Goal: Browse casually

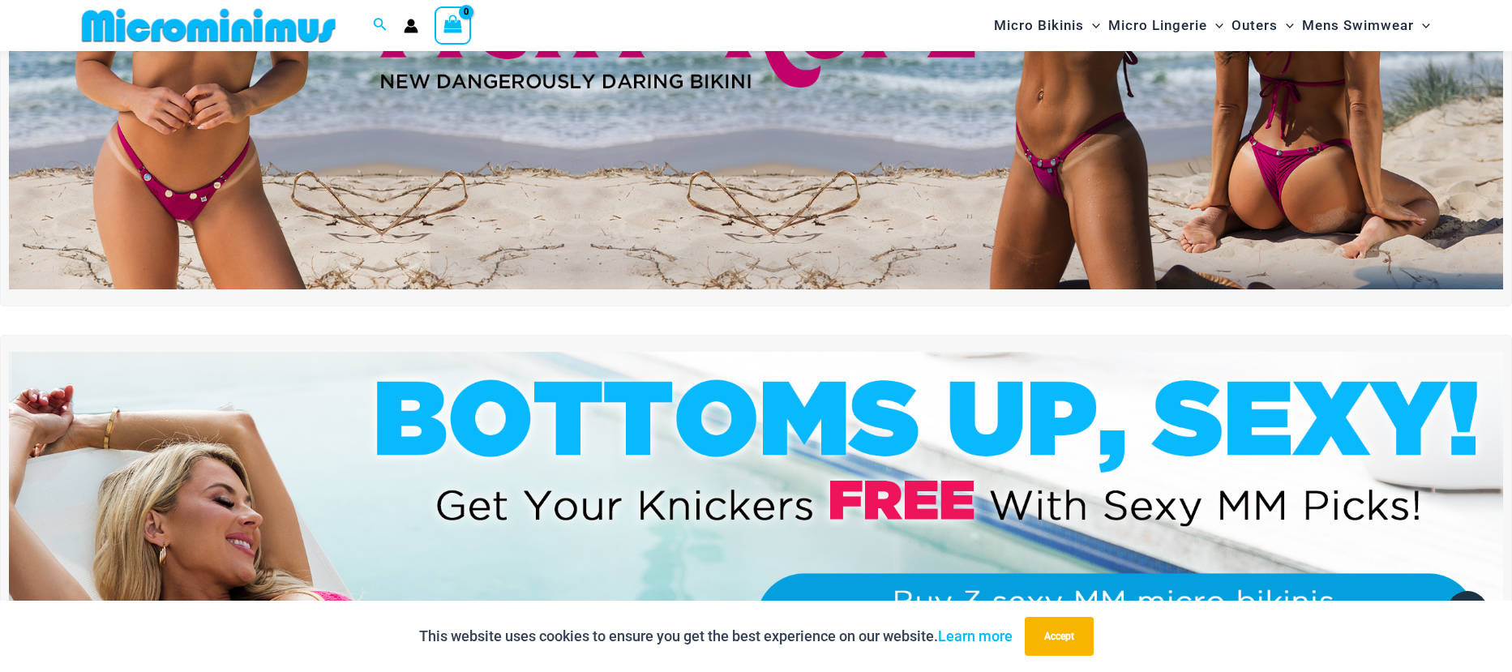
scroll to position [190, 0]
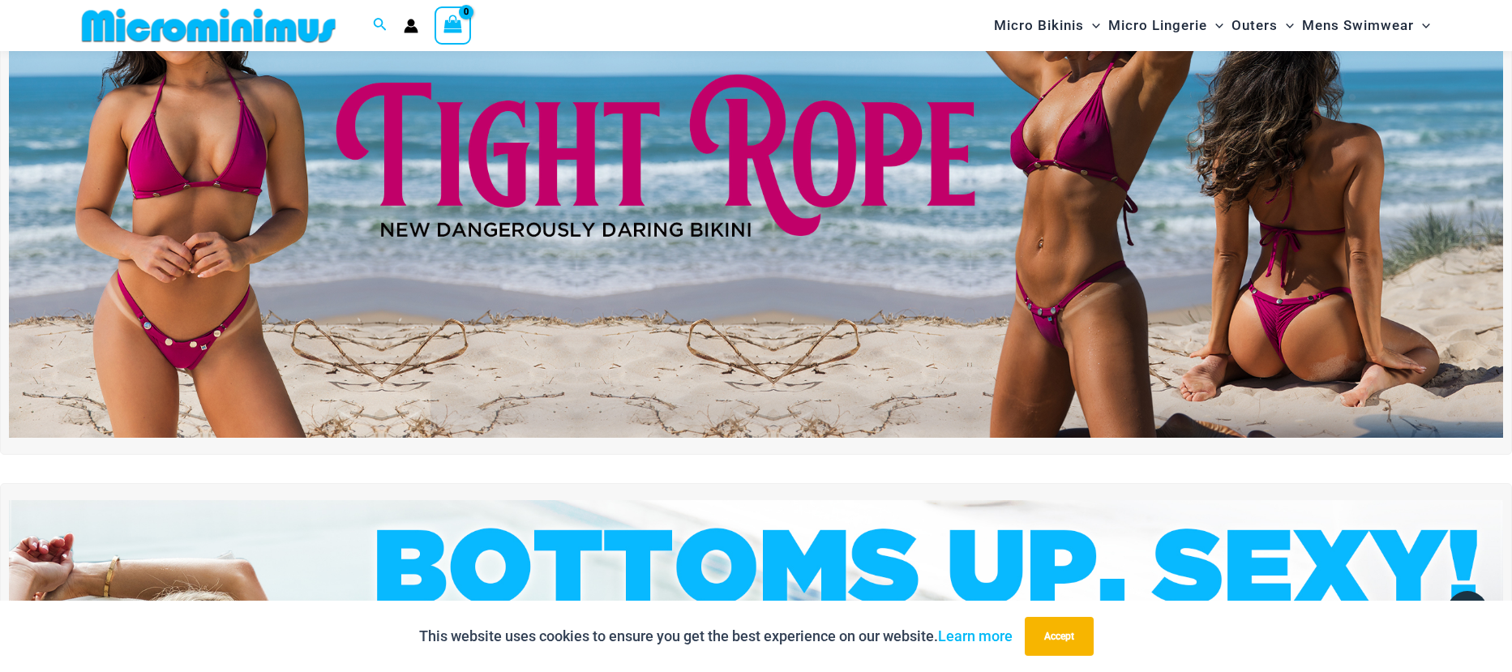
click at [676, 243] on img at bounding box center [756, 183] width 1494 height 507
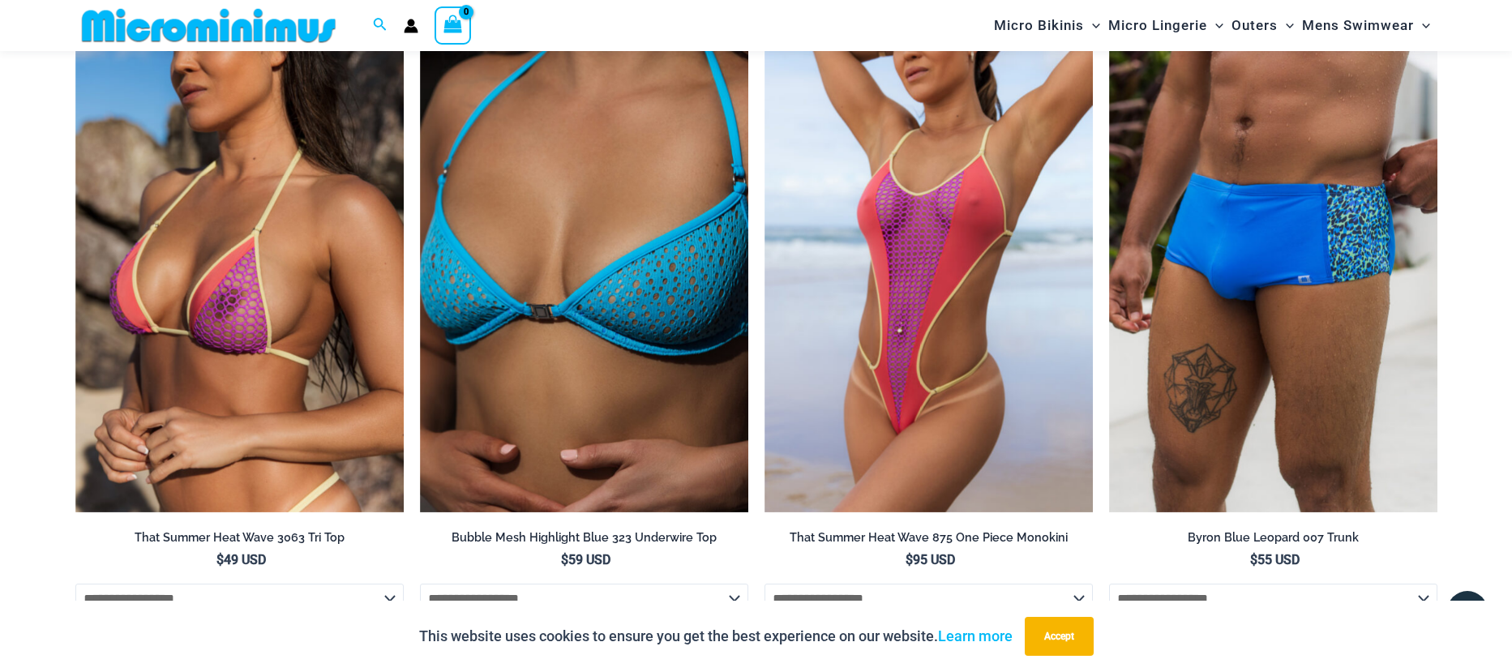
scroll to position [6061, 0]
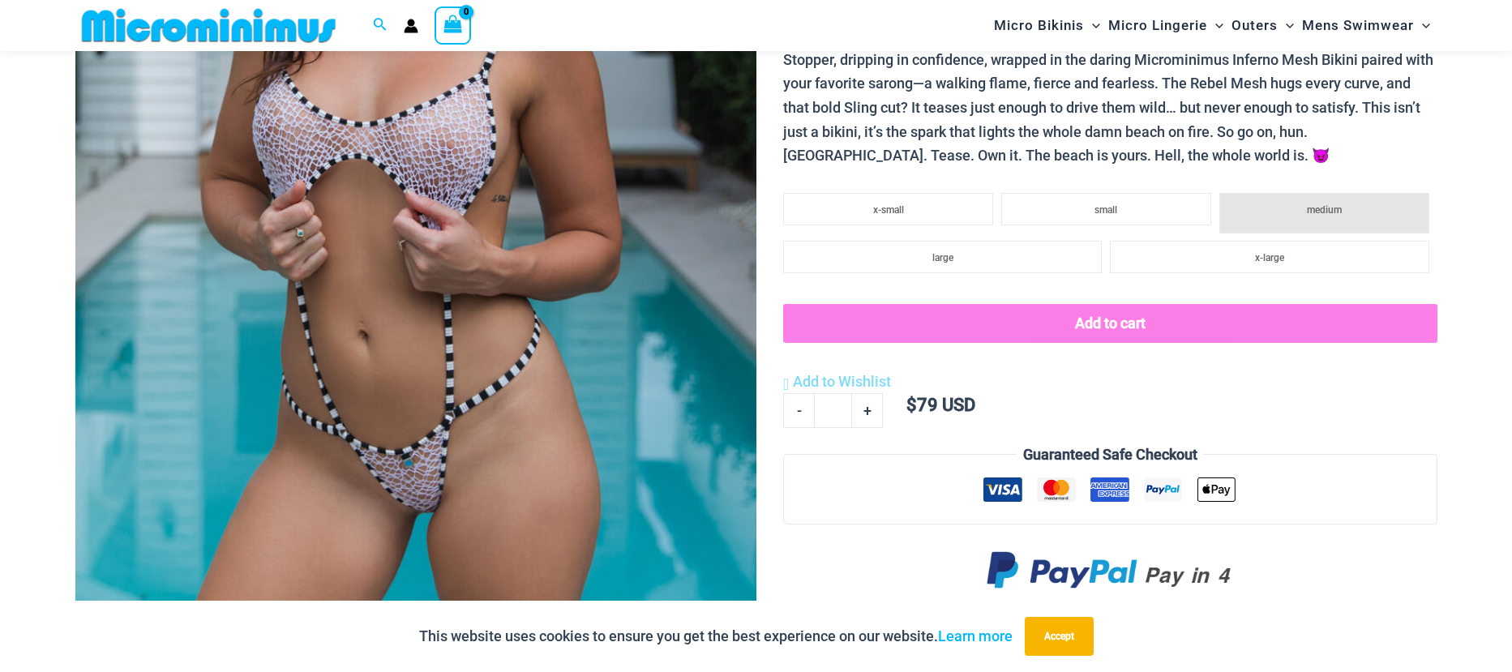
click at [574, 268] on img at bounding box center [415, 165] width 681 height 1021
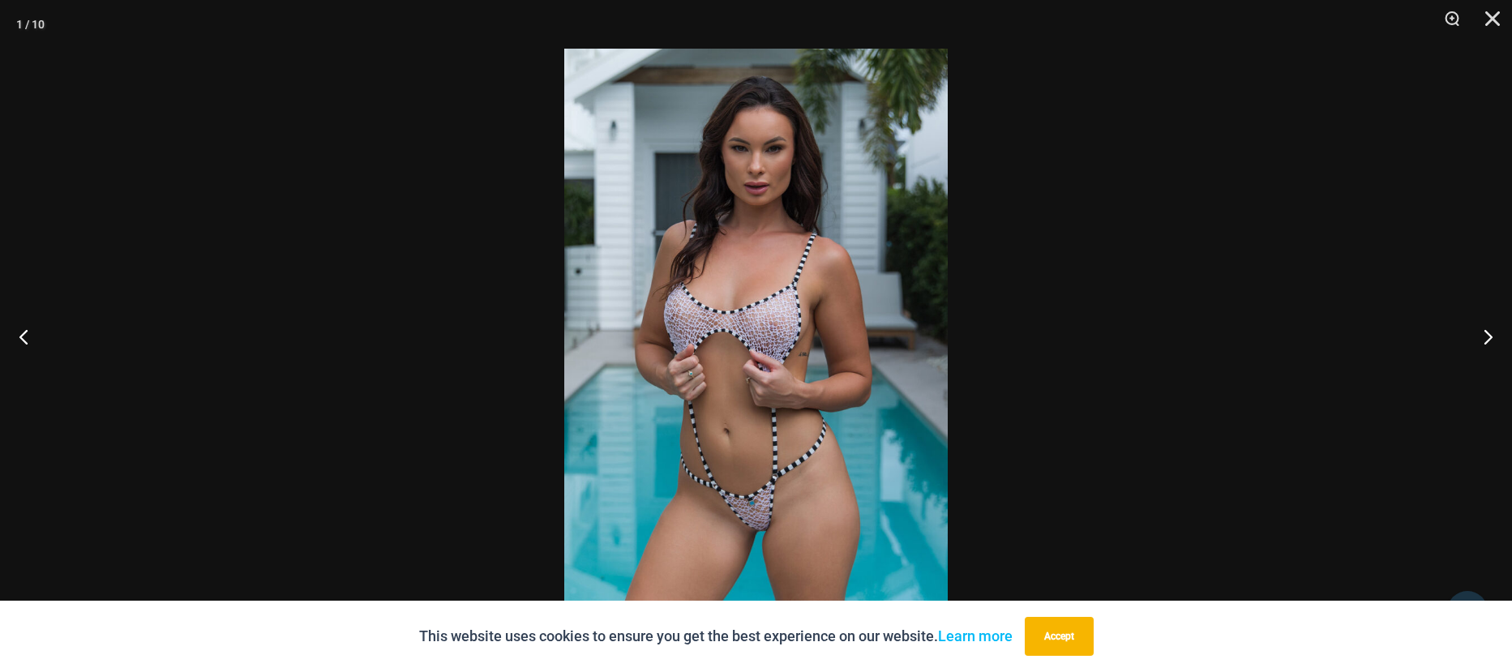
click at [726, 258] on img at bounding box center [755, 336] width 383 height 575
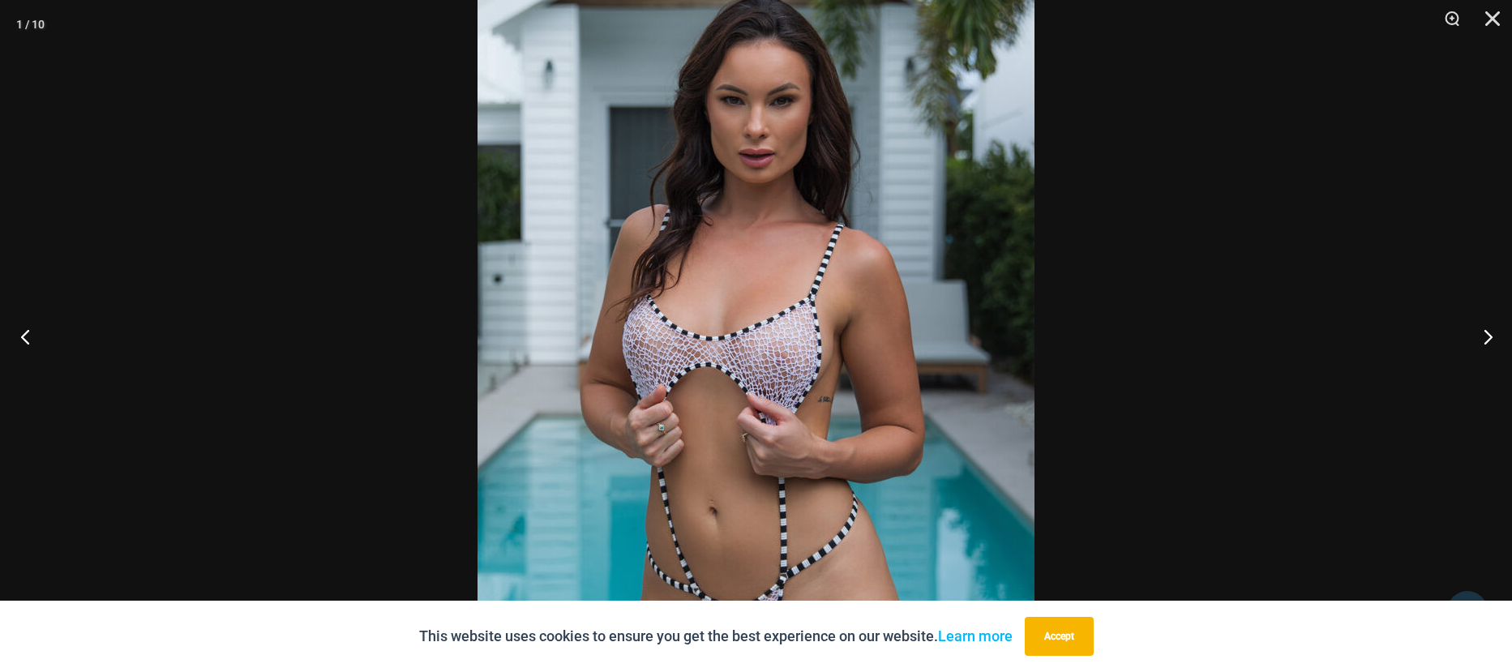
click at [32, 332] on button "Previous" at bounding box center [30, 336] width 61 height 81
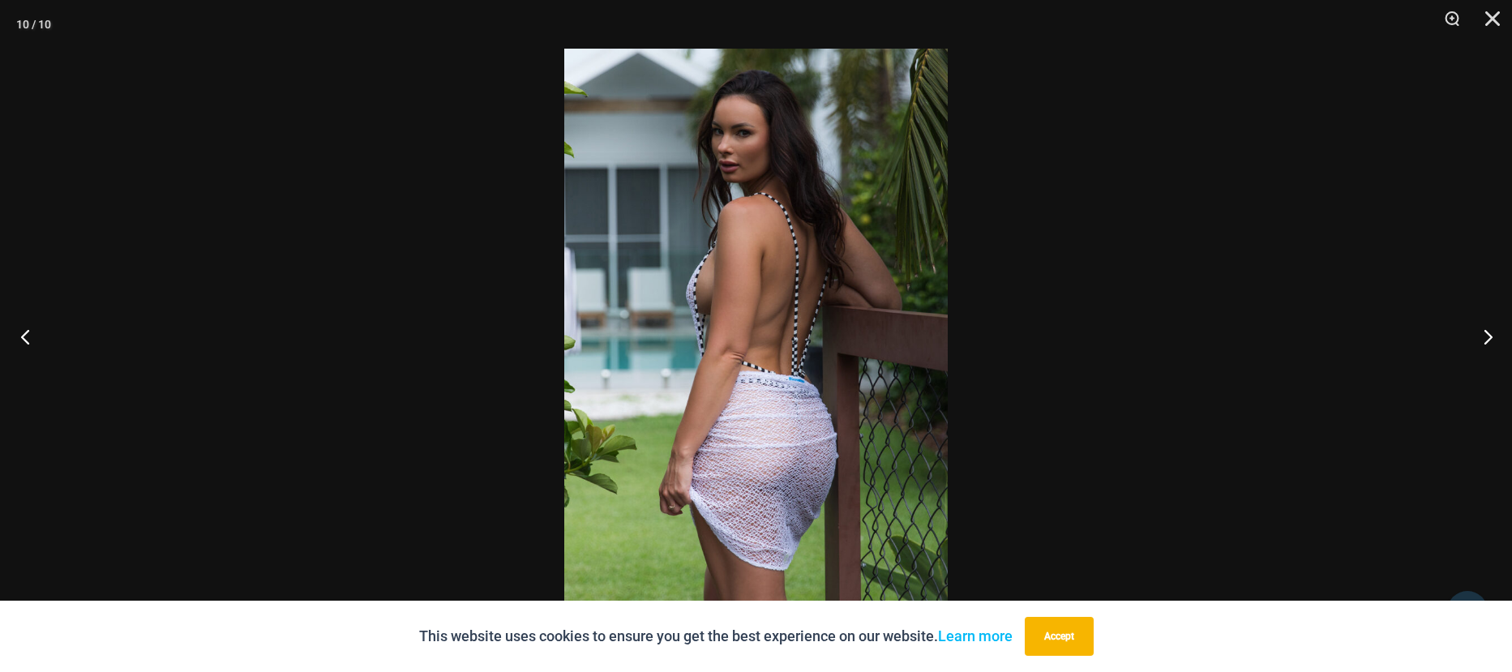
click at [32, 332] on button "Previous" at bounding box center [30, 336] width 61 height 81
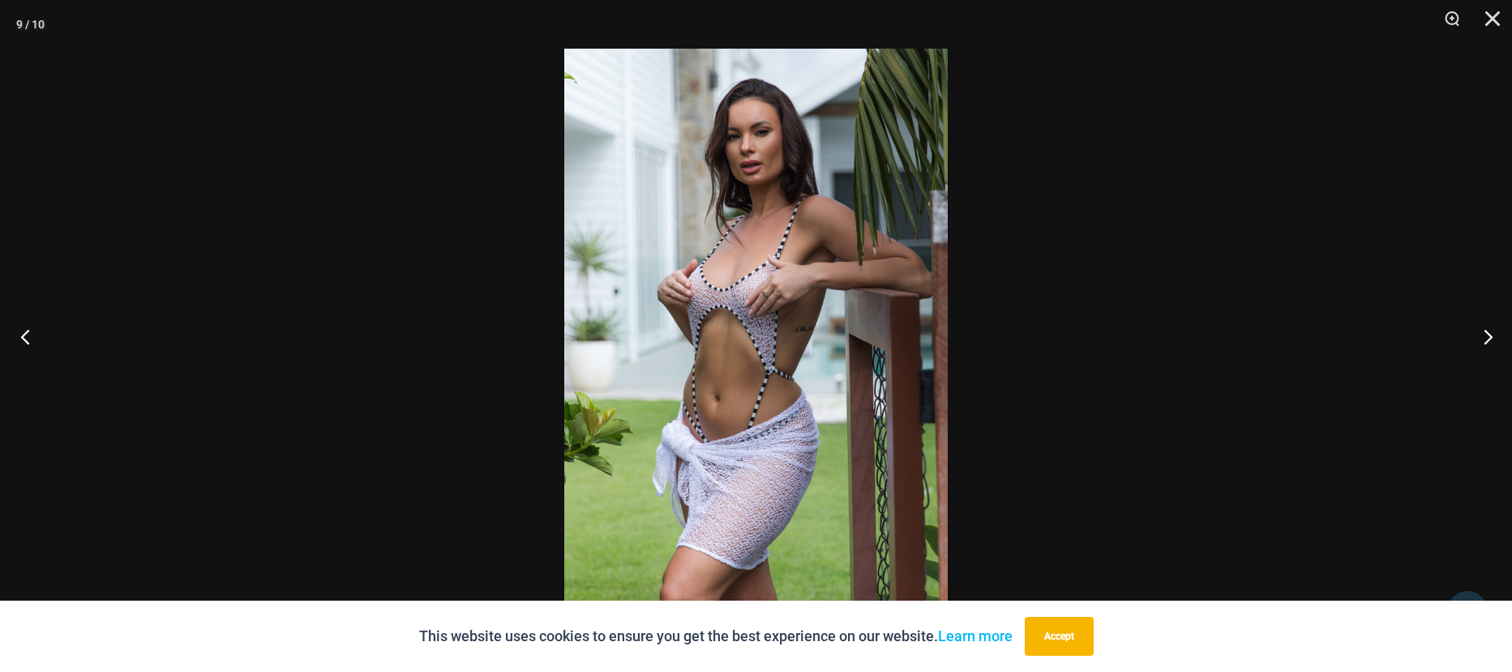
click at [32, 332] on button "Previous" at bounding box center [30, 336] width 61 height 81
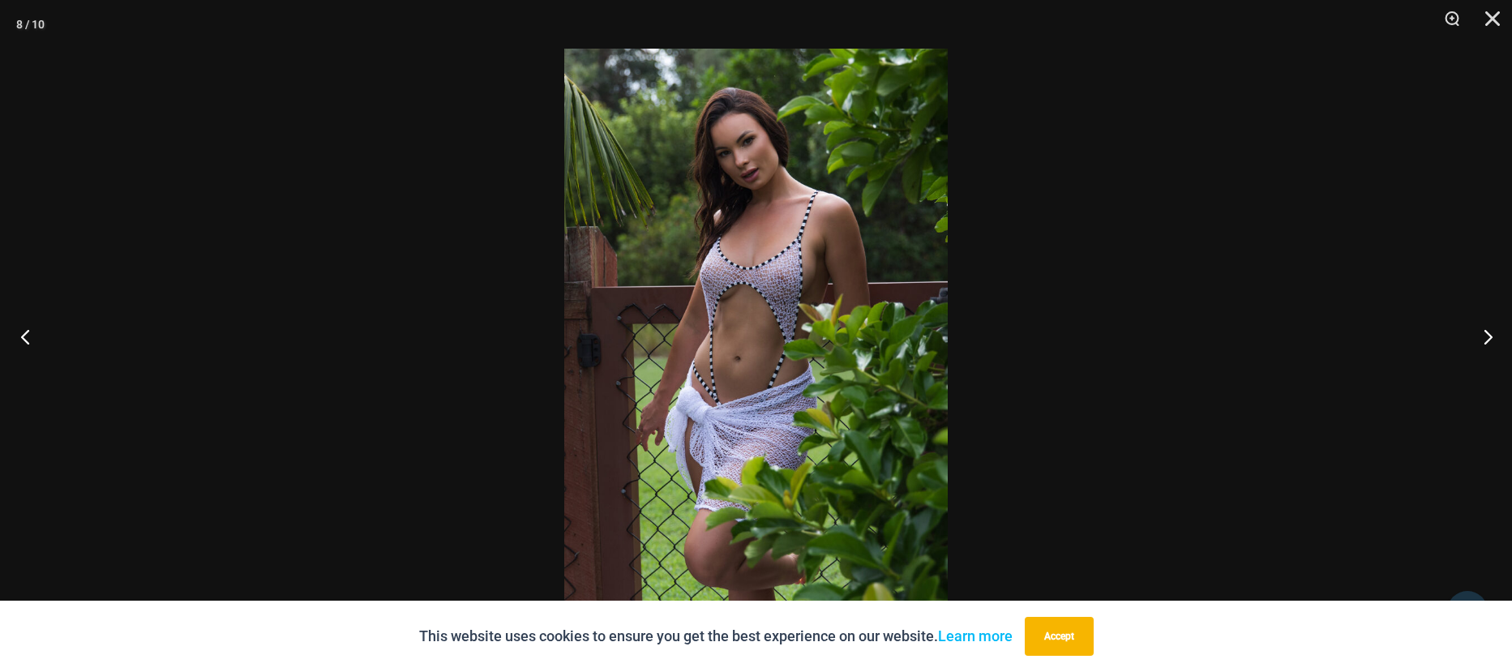
click at [32, 332] on button "Previous" at bounding box center [30, 336] width 61 height 81
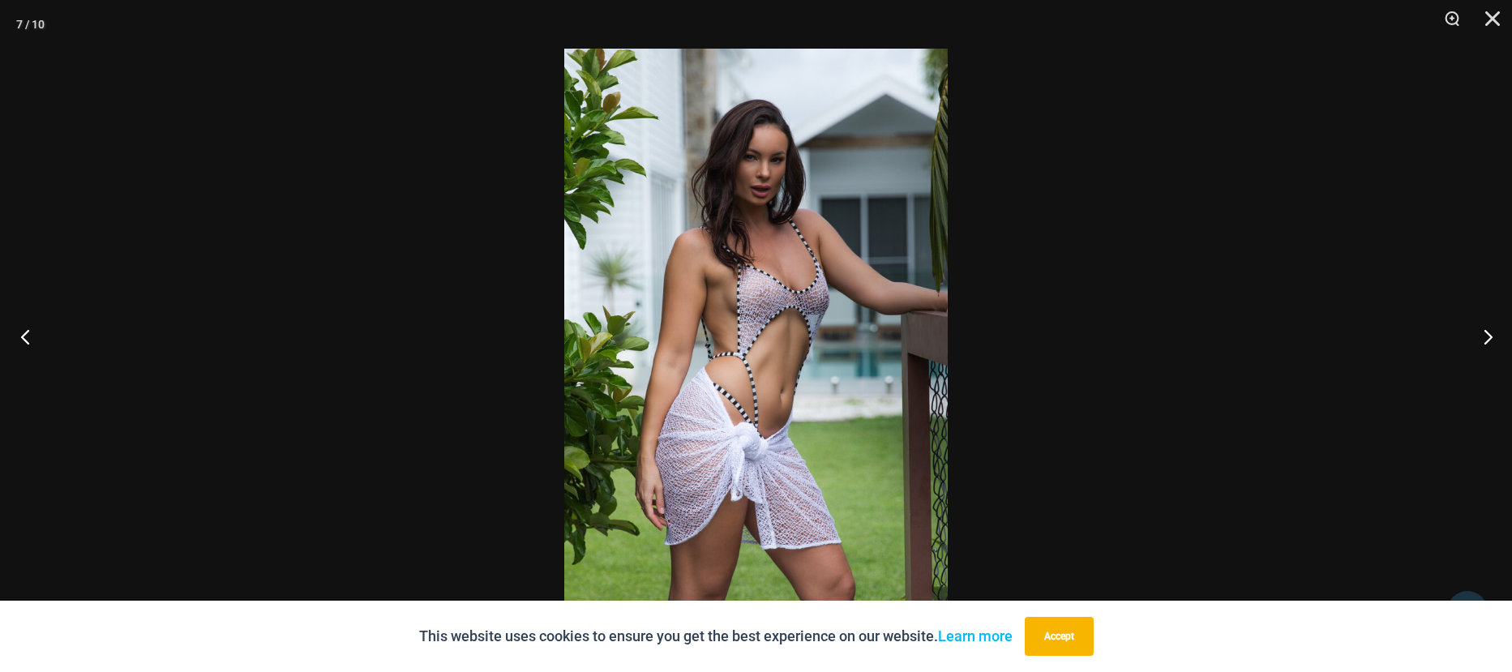
click at [32, 332] on button "Previous" at bounding box center [30, 336] width 61 height 81
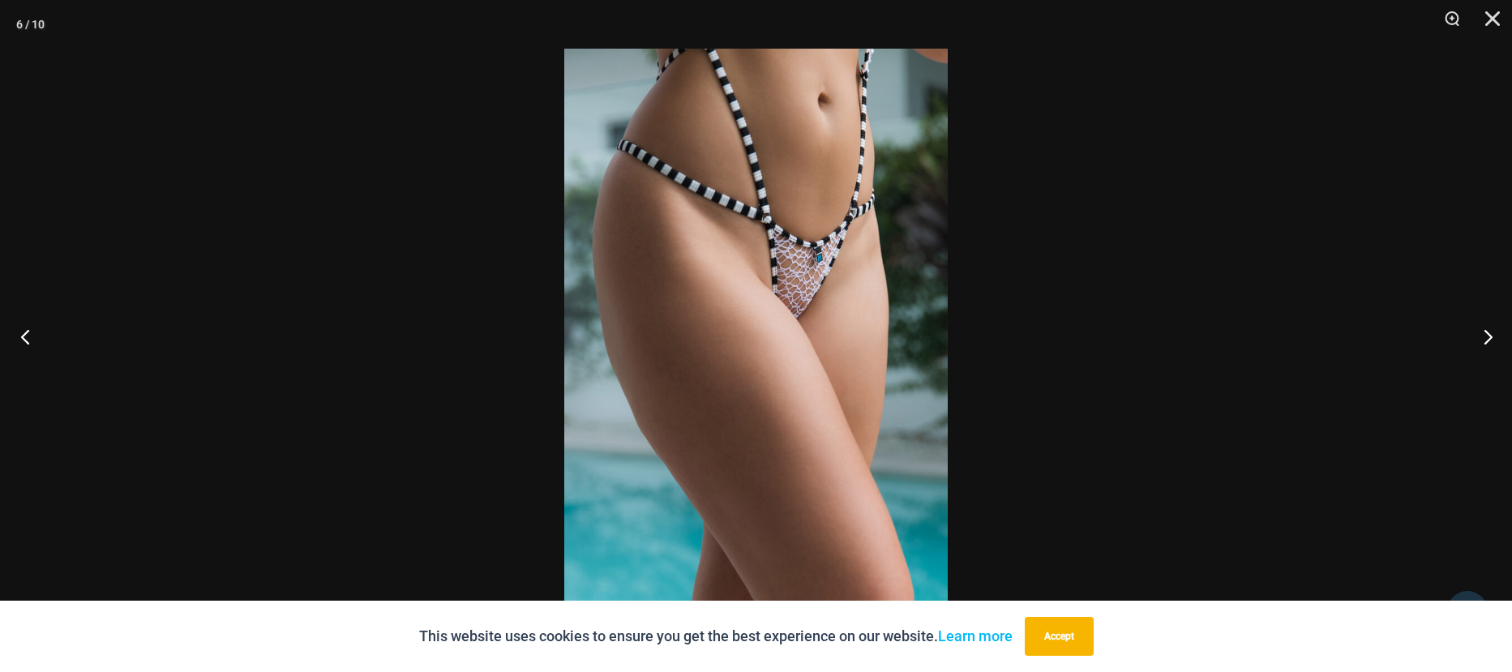
click at [17, 340] on button "Previous" at bounding box center [30, 336] width 61 height 81
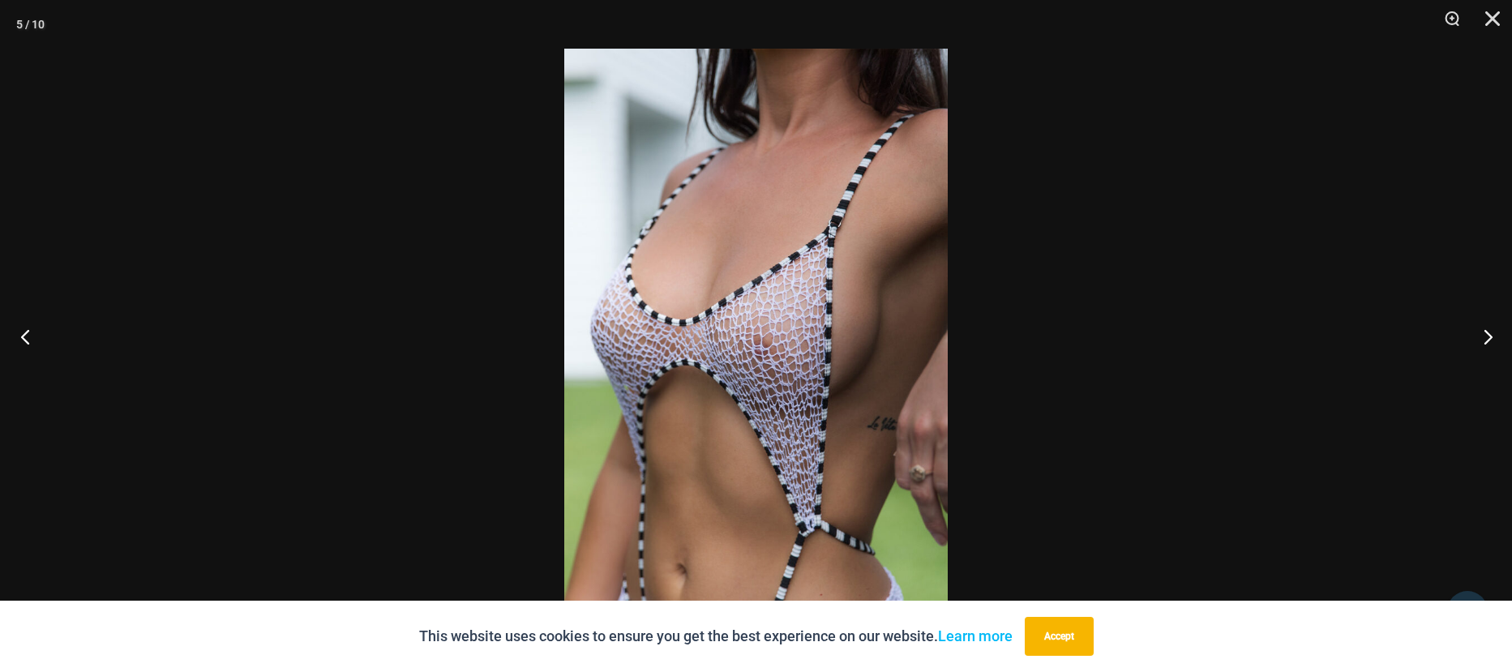
click at [24, 329] on button "Previous" at bounding box center [30, 336] width 61 height 81
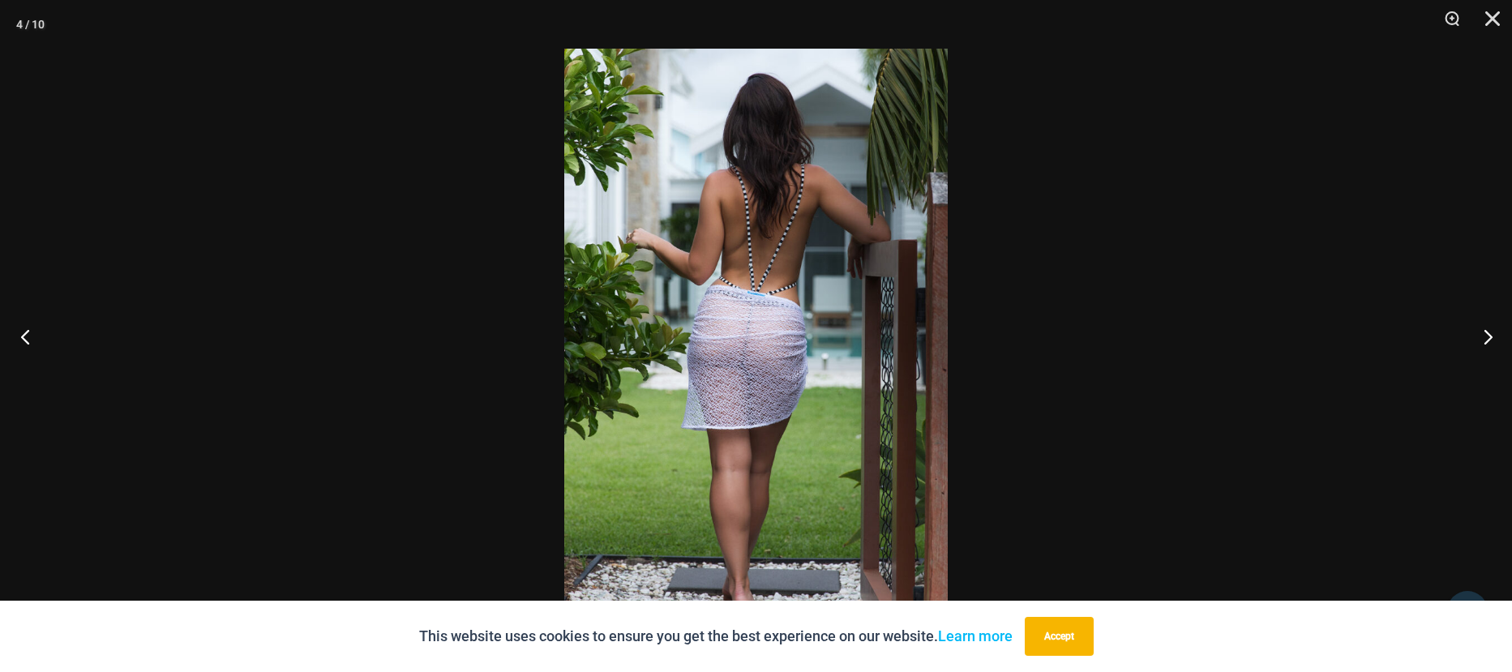
click at [24, 329] on button "Previous" at bounding box center [30, 336] width 61 height 81
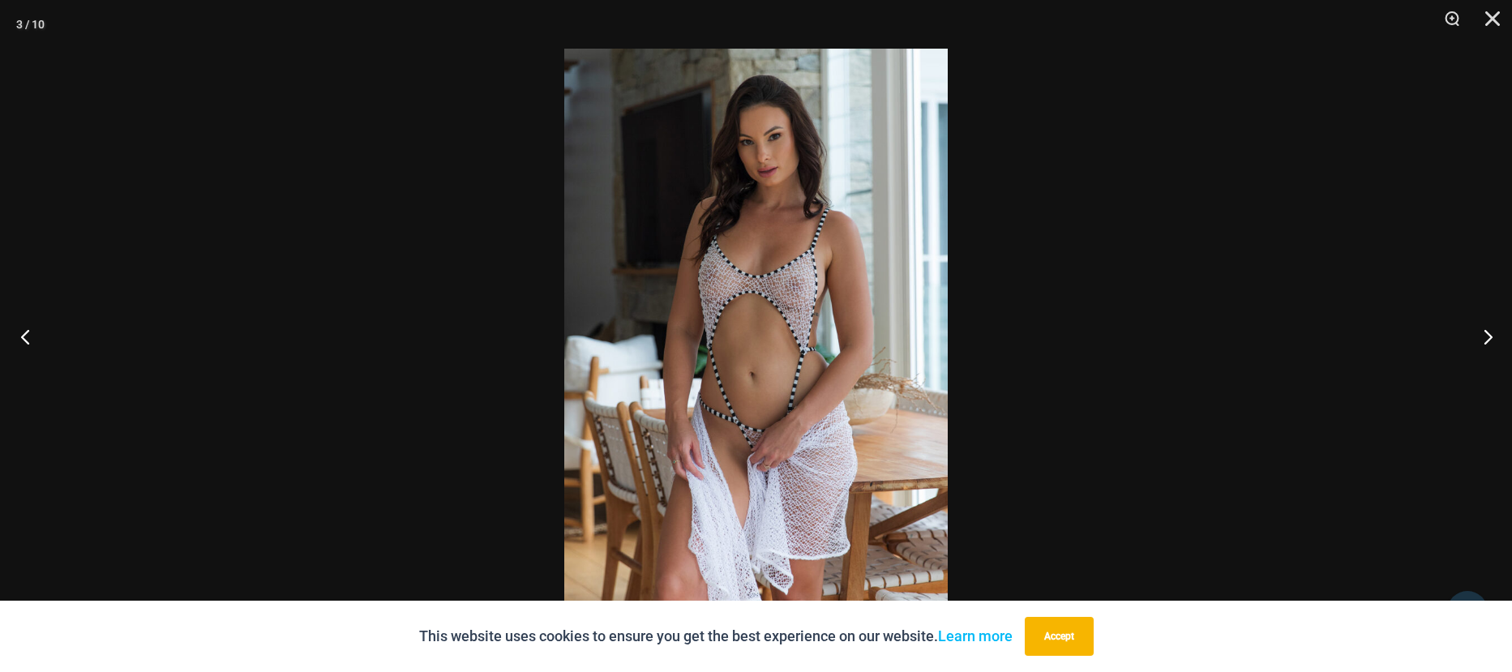
click at [24, 329] on button "Previous" at bounding box center [30, 336] width 61 height 81
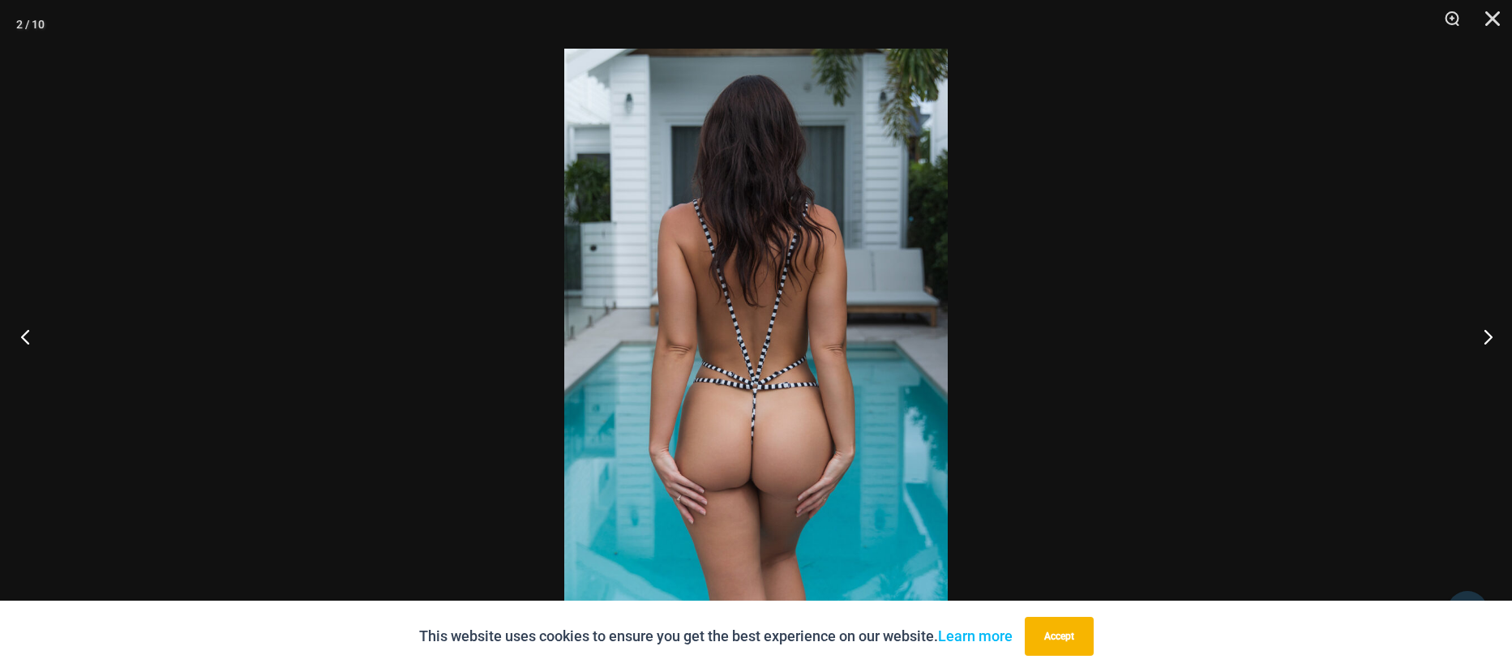
click at [24, 329] on button "Previous" at bounding box center [30, 336] width 61 height 81
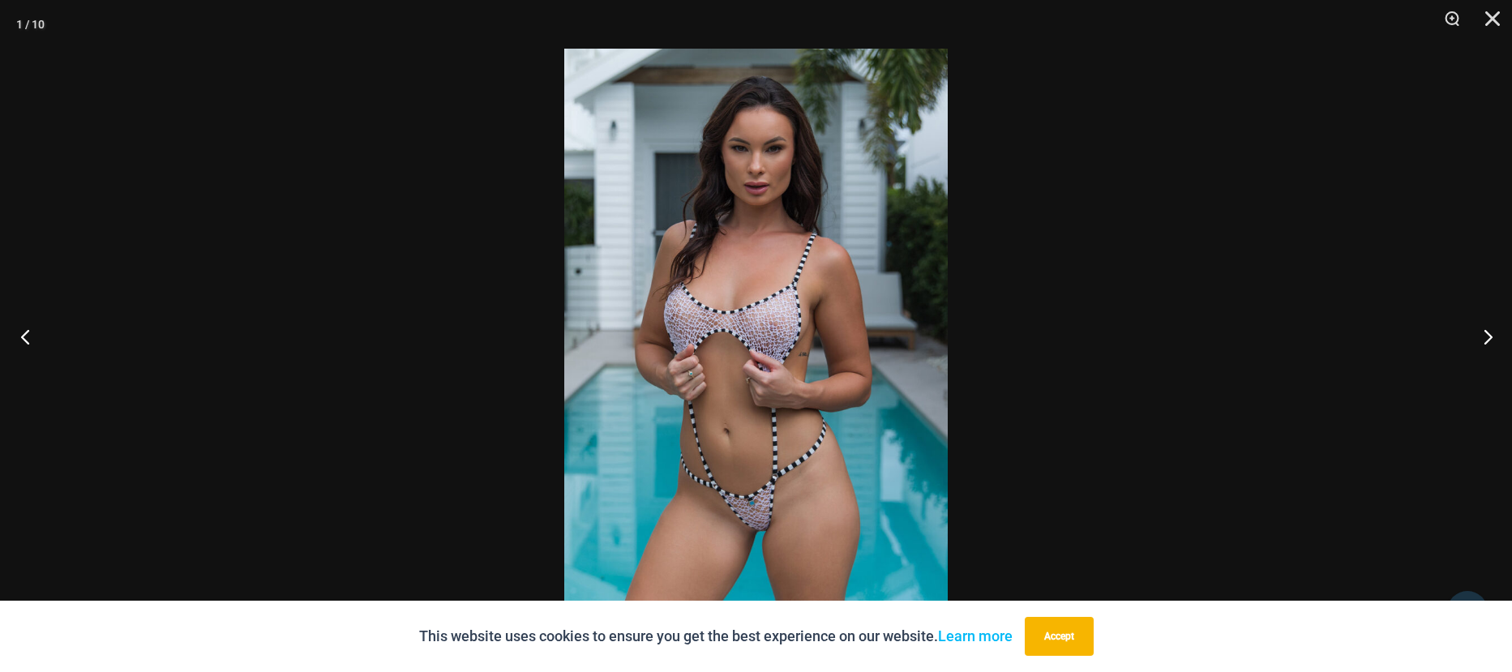
click at [24, 329] on button "Previous" at bounding box center [30, 336] width 61 height 81
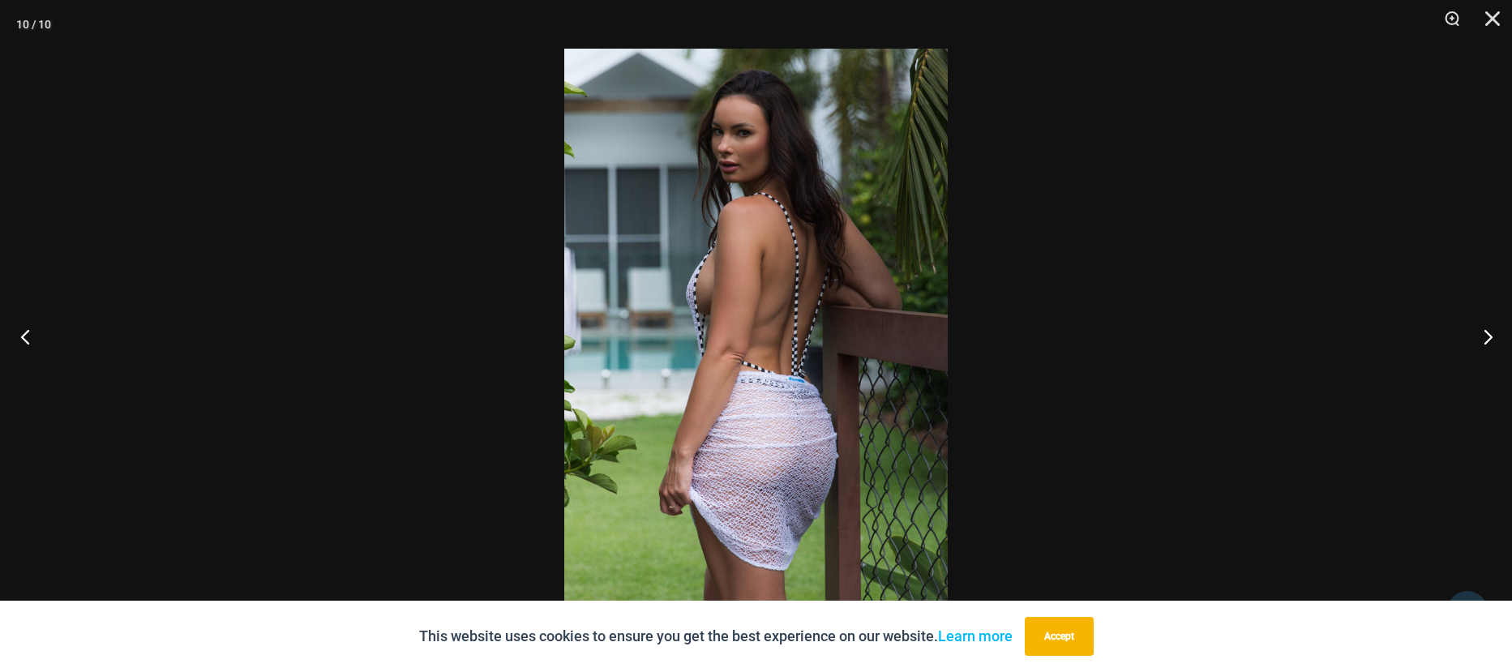
click at [24, 329] on button "Previous" at bounding box center [30, 336] width 61 height 81
